Goal: Check status: Check status

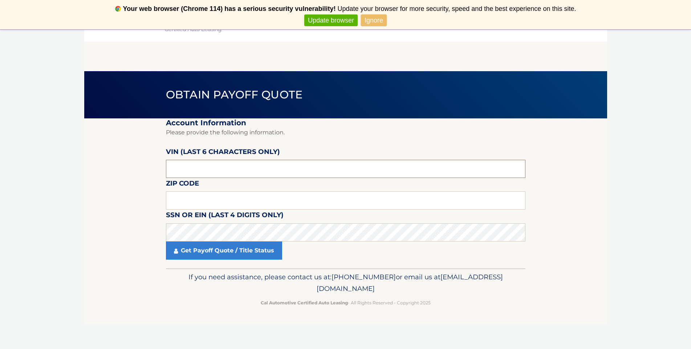
click at [218, 170] on input "text" at bounding box center [345, 169] width 359 height 18
type input "504411"
click at [250, 200] on input "text" at bounding box center [345, 200] width 359 height 18
type input "11596"
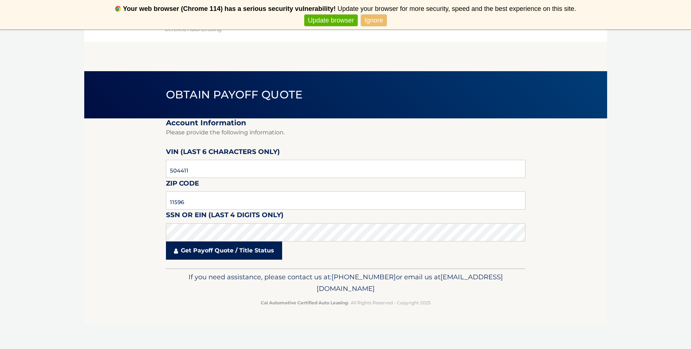
click at [251, 255] on link "Get Payoff Quote / Title Status" at bounding box center [224, 250] width 116 height 18
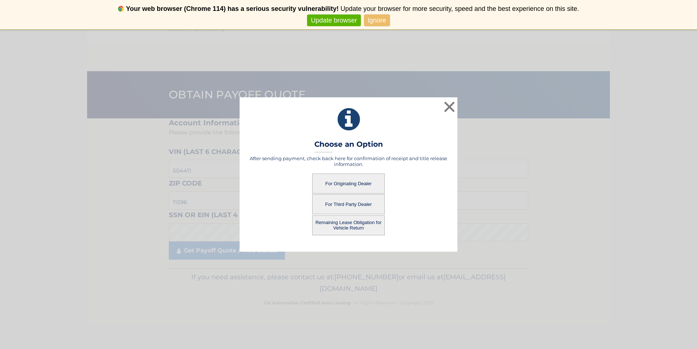
click at [335, 223] on button "Remaining Lease Obligation for Vehicle Return" at bounding box center [348, 225] width 73 height 20
click at [350, 223] on button "Remaining Lease Obligation for Vehicle Return" at bounding box center [348, 225] width 73 height 20
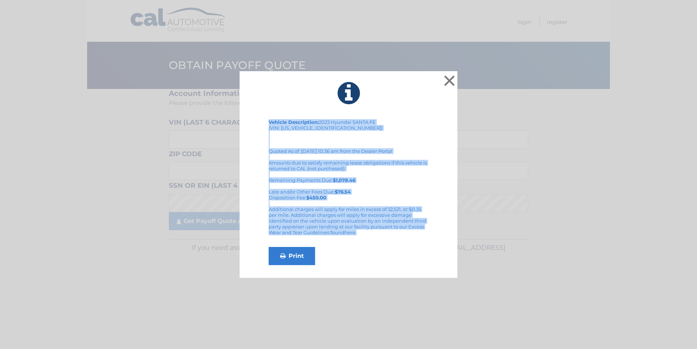
drag, startPoint x: 261, startPoint y: 82, endPoint x: 401, endPoint y: 233, distance: 205.9
click at [401, 233] on div "× Vehicle Description: 2023 Hyundai SANTA FE (VIN: [US_VEHICLE_IDENTIFICATION_N…" at bounding box center [348, 174] width 218 height 207
click at [291, 259] on link "Print" at bounding box center [292, 256] width 46 height 18
click at [448, 81] on button "×" at bounding box center [449, 80] width 15 height 15
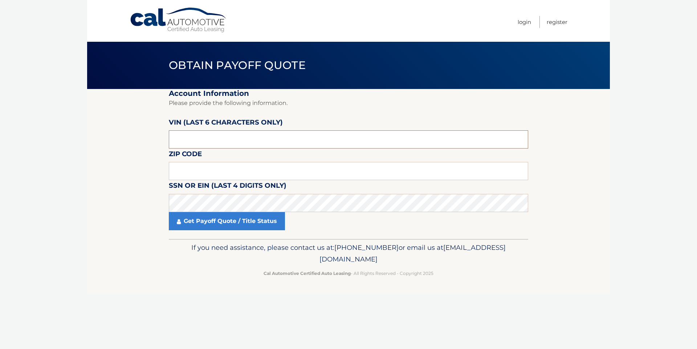
click at [203, 142] on input "text" at bounding box center [348, 139] width 359 height 18
click at [239, 134] on input "text" at bounding box center [348, 139] width 359 height 18
type input "504411"
type input "11596"
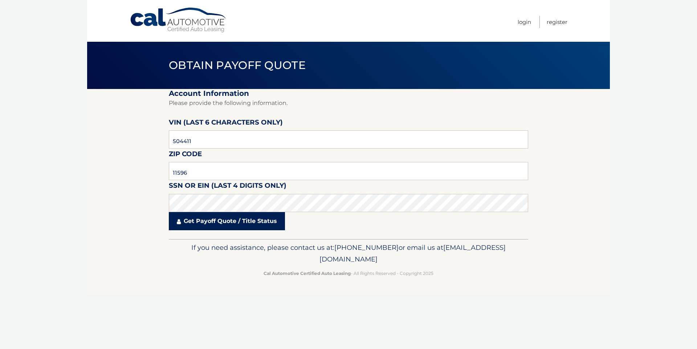
click at [234, 226] on link "Get Payoff Quote / Title Status" at bounding box center [227, 221] width 116 height 18
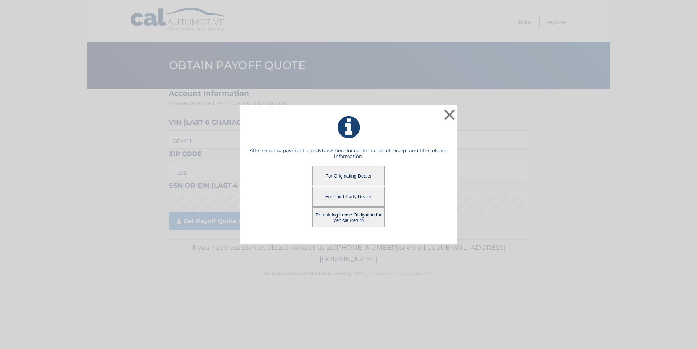
click at [342, 173] on button "For Originating Dealer" at bounding box center [348, 176] width 73 height 20
click at [339, 175] on button "For Originating Dealer" at bounding box center [348, 176] width 73 height 20
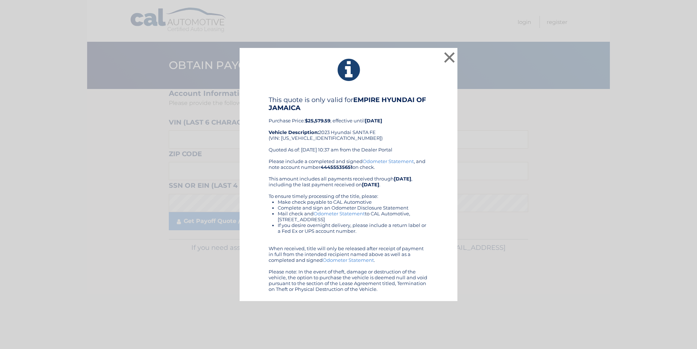
drag, startPoint x: 281, startPoint y: 71, endPoint x: 440, endPoint y: 298, distance: 277.2
click at [440, 298] on div "× This quote is only valid for EMPIRE HYUNDAI OF JAMAICA Purchase Price: $25,57…" at bounding box center [348, 174] width 218 height 253
click at [452, 57] on button "×" at bounding box center [449, 57] width 15 height 15
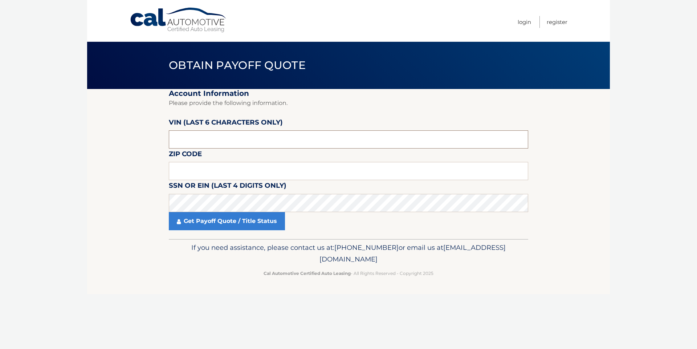
click at [196, 132] on input "text" at bounding box center [348, 139] width 359 height 18
type input "504411"
type input "11596"
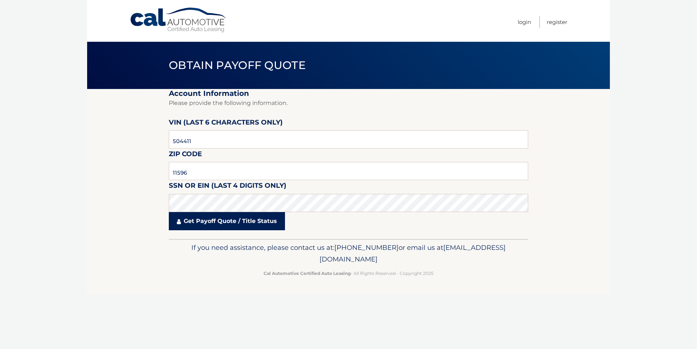
click at [245, 224] on link "Get Payoff Quote / Title Status" at bounding box center [227, 221] width 116 height 18
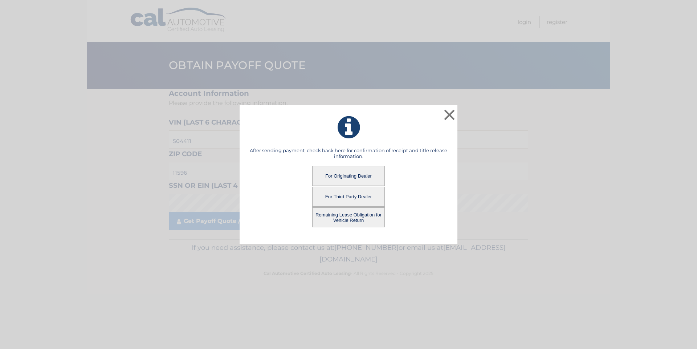
click at [340, 194] on button "For Third Party Dealer" at bounding box center [348, 197] width 73 height 20
click at [356, 192] on button "For Third Party Dealer" at bounding box center [348, 197] width 73 height 20
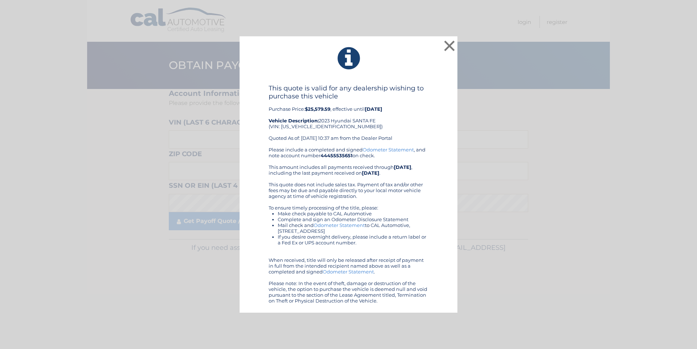
drag, startPoint x: 258, startPoint y: 86, endPoint x: 446, endPoint y: 306, distance: 289.8
click at [446, 306] on div "× This quote is valid for any dealership wishing to purchase this vehicle Purch…" at bounding box center [348, 174] width 218 height 277
click at [356, 126] on div "This quote is valid for any dealership wishing to purchase this vehicle Purchas…" at bounding box center [349, 115] width 160 height 62
click at [356, 114] on div "This quote is valid for any dealership wishing to purchase this vehicle Purchas…" at bounding box center [349, 115] width 160 height 62
click at [451, 44] on button "×" at bounding box center [449, 45] width 15 height 15
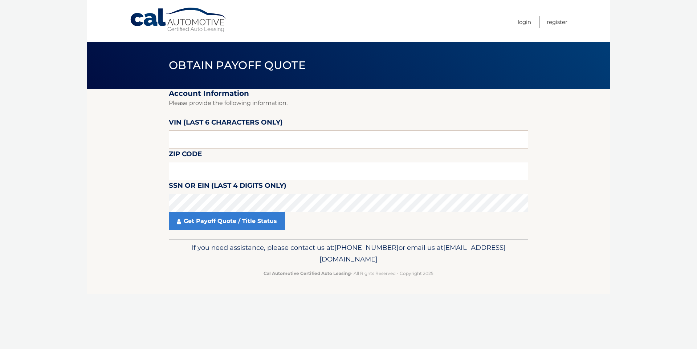
click at [7, 193] on body "Cal Automotive Menu Login Register Obtain Payoff Quote" at bounding box center [348, 174] width 697 height 349
